Goal: Find specific page/section: Find specific page/section

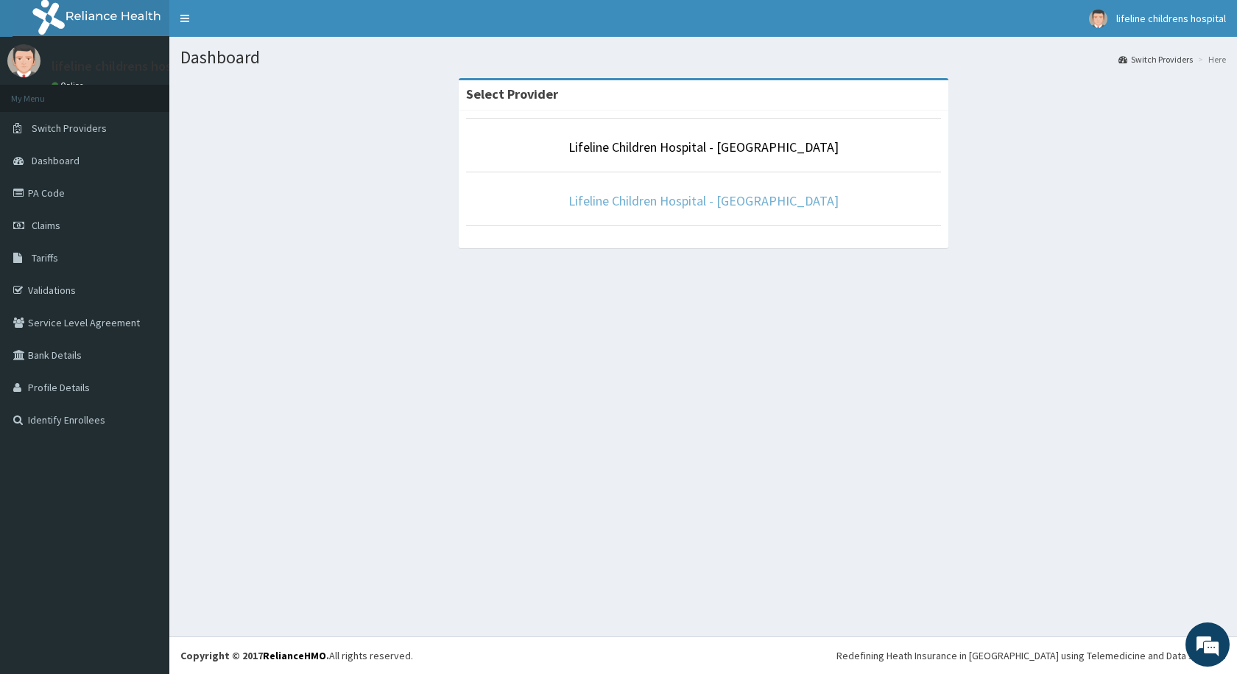
click at [658, 204] on link "Lifeline Children Hospital - [GEOGRAPHIC_DATA]" at bounding box center [703, 200] width 270 height 17
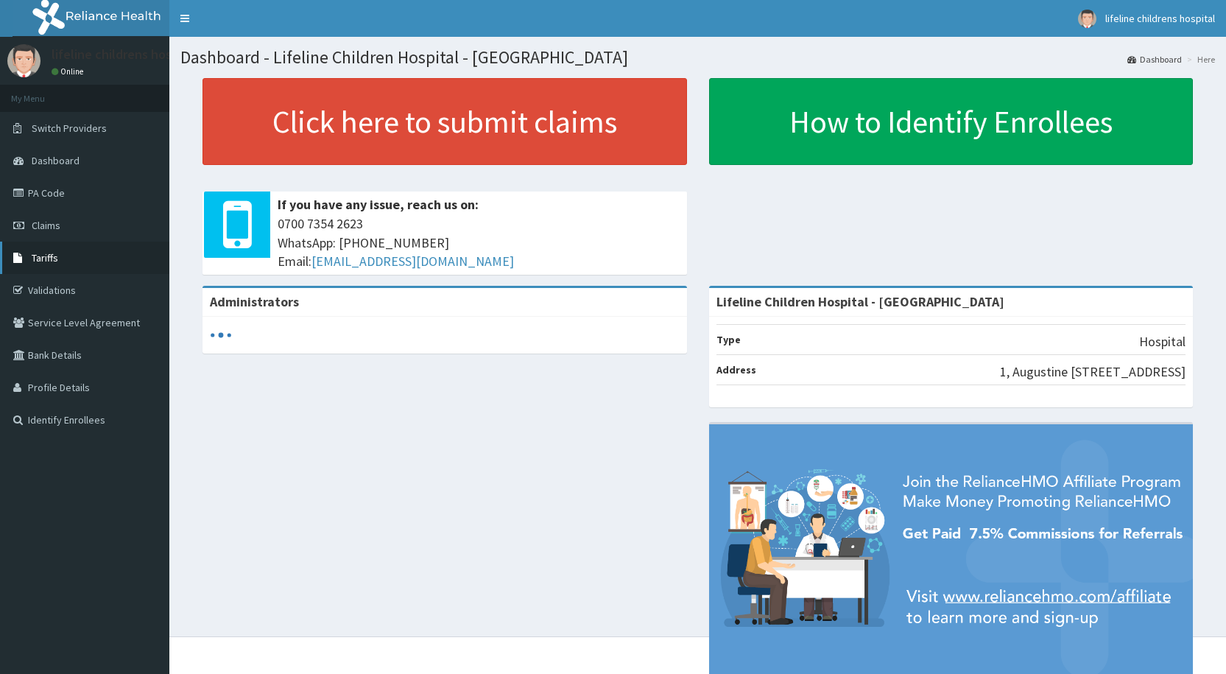
click at [59, 264] on link "Tariffs" at bounding box center [84, 258] width 169 height 32
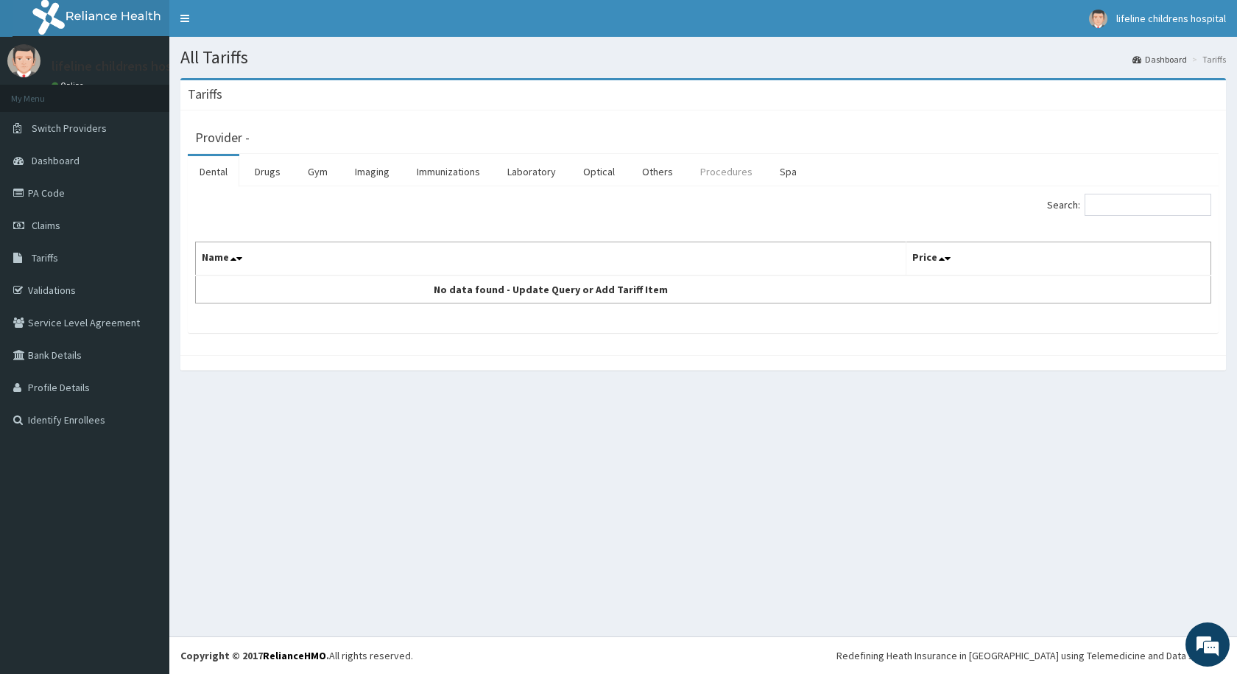
click at [719, 173] on link "Procedures" at bounding box center [726, 171] width 76 height 31
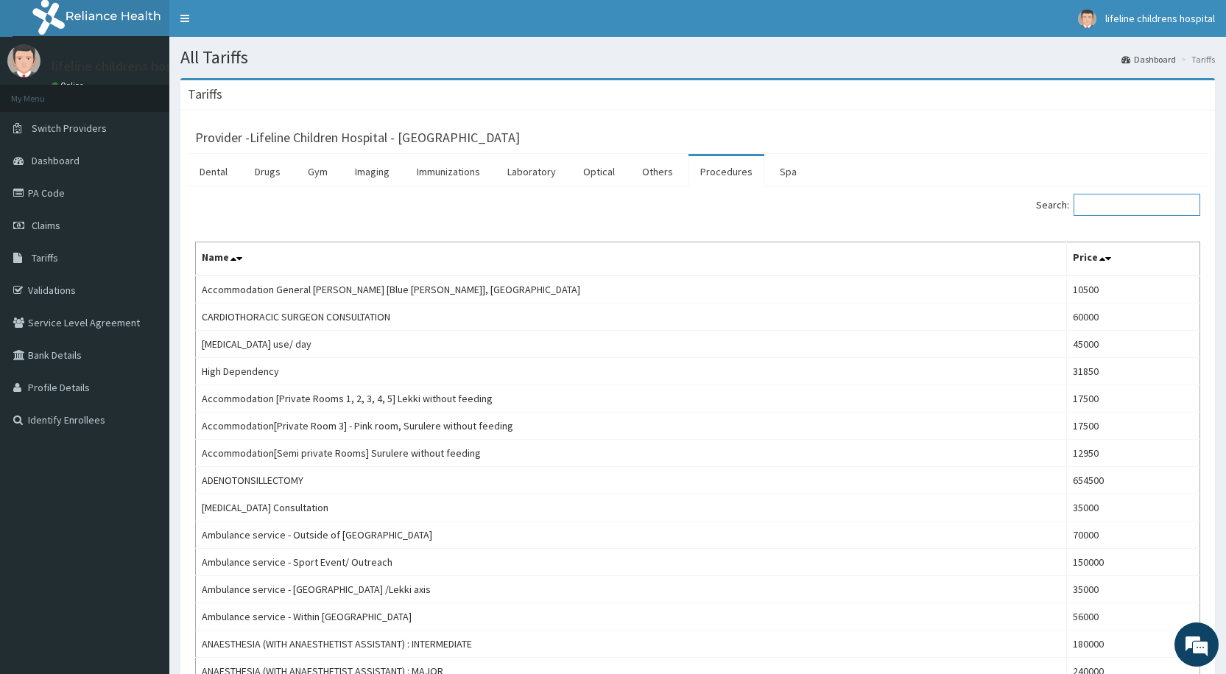
click at [1112, 212] on input "Search:" at bounding box center [1137, 205] width 127 height 22
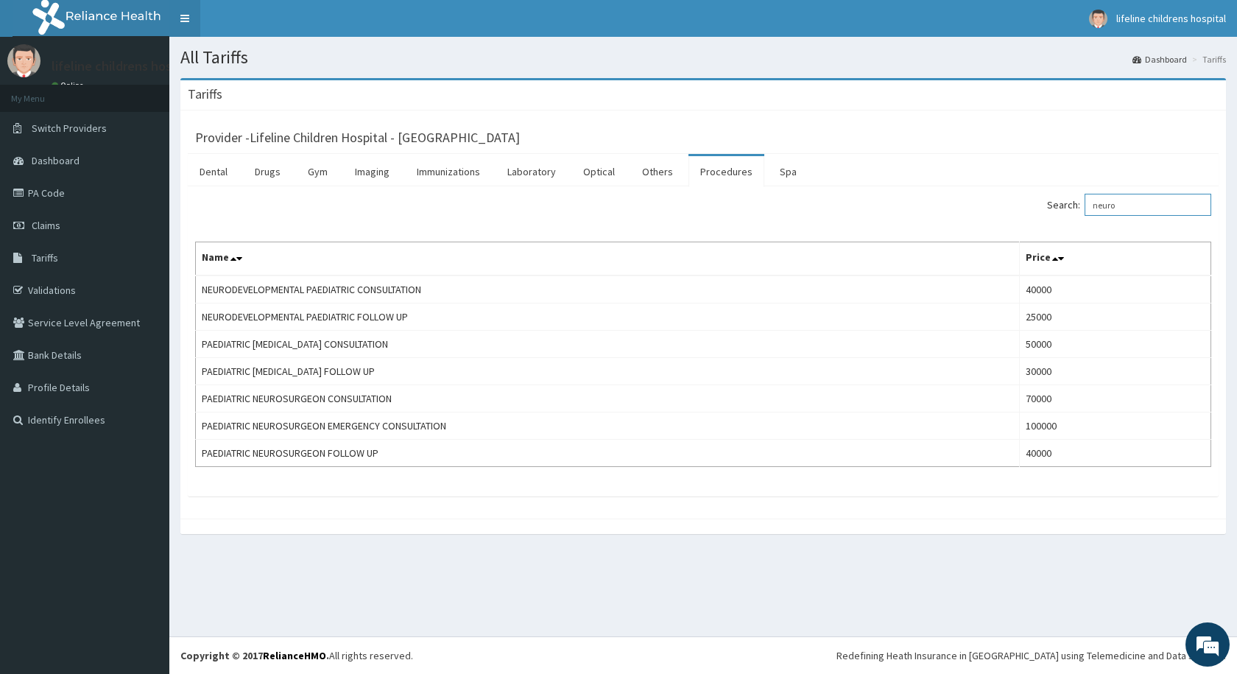
type input "neuro"
click at [46, 196] on link "PA Code" at bounding box center [84, 193] width 169 height 32
